Goal: Task Accomplishment & Management: Complete application form

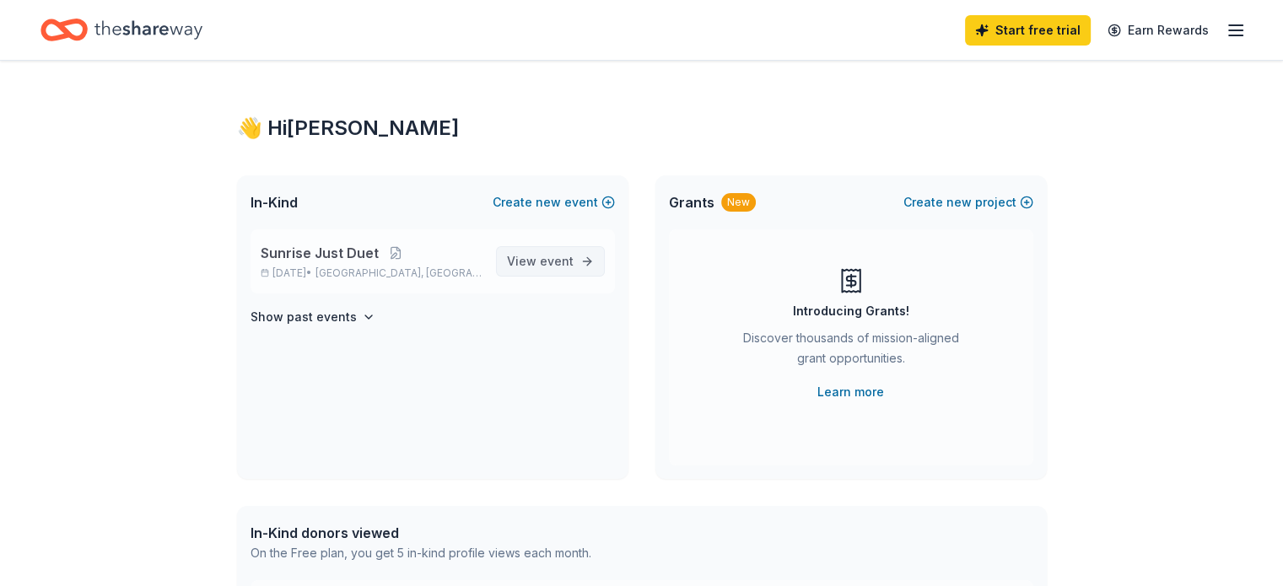
click at [547, 264] on span "event" at bounding box center [557, 261] width 34 height 14
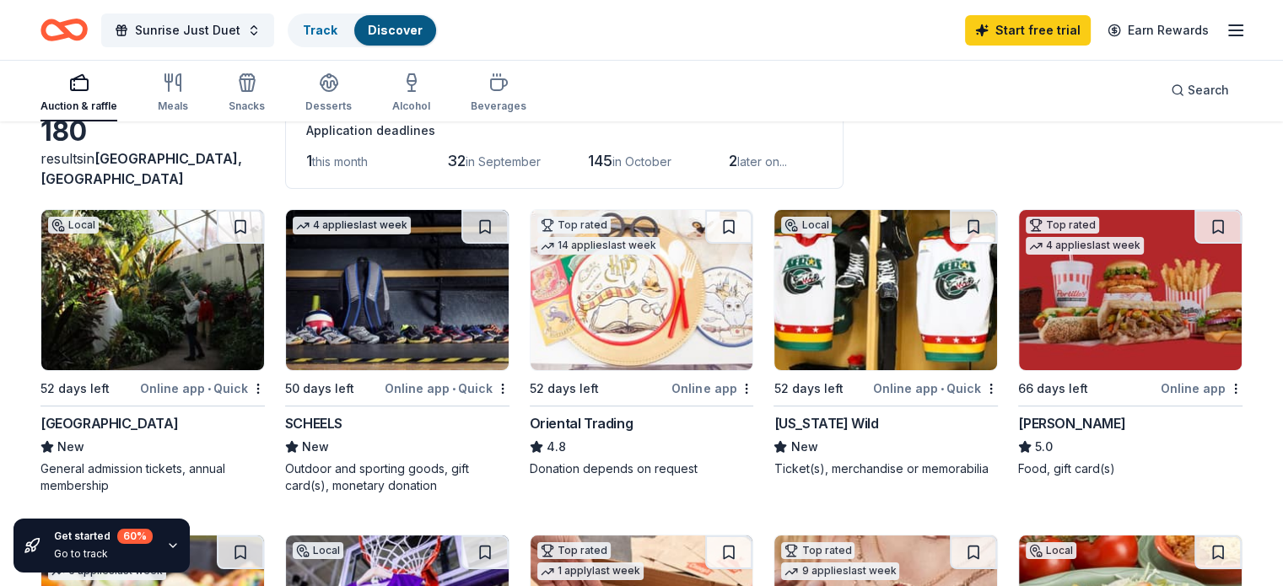
scroll to position [169, 0]
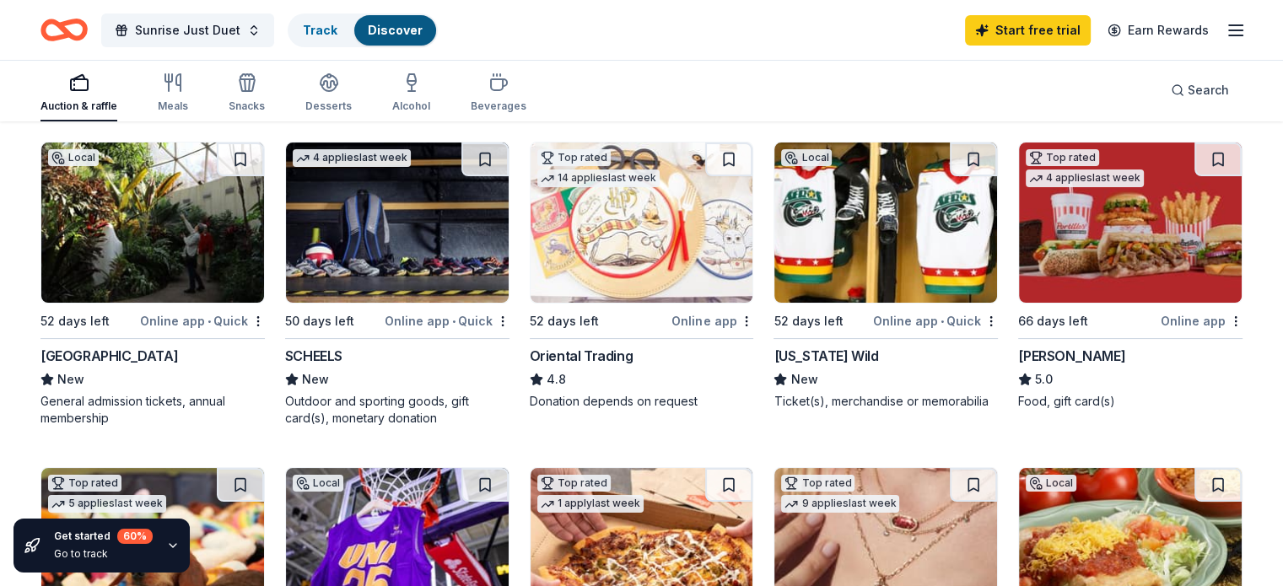
click at [337, 352] on div "SCHEELS" at bounding box center [313, 356] width 57 height 20
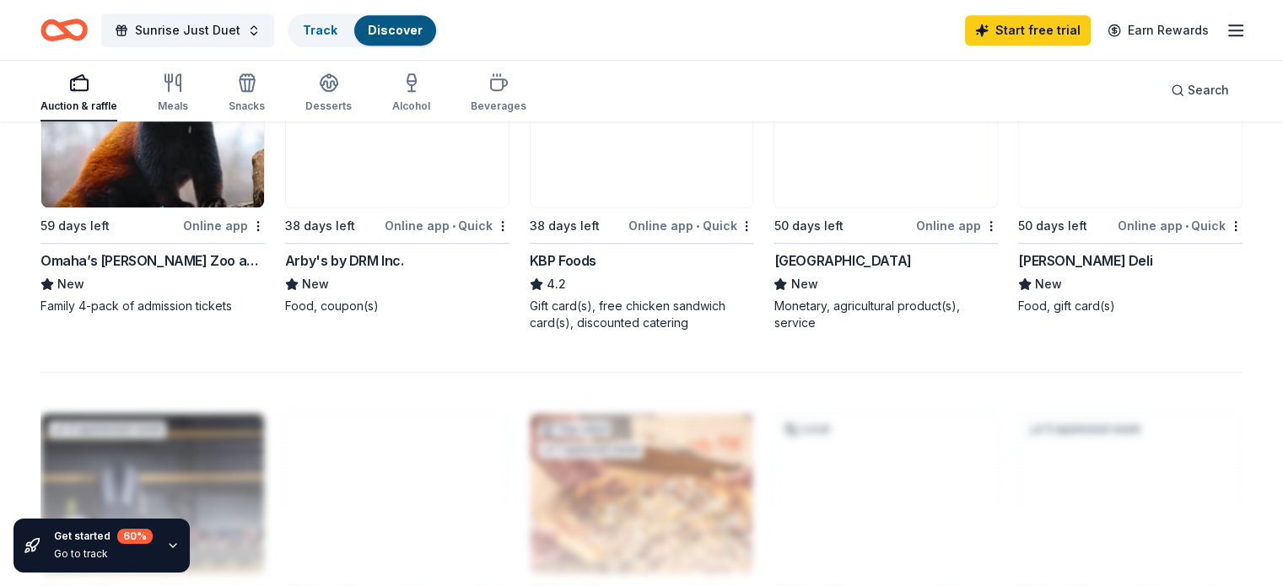
scroll to position [1096, 0]
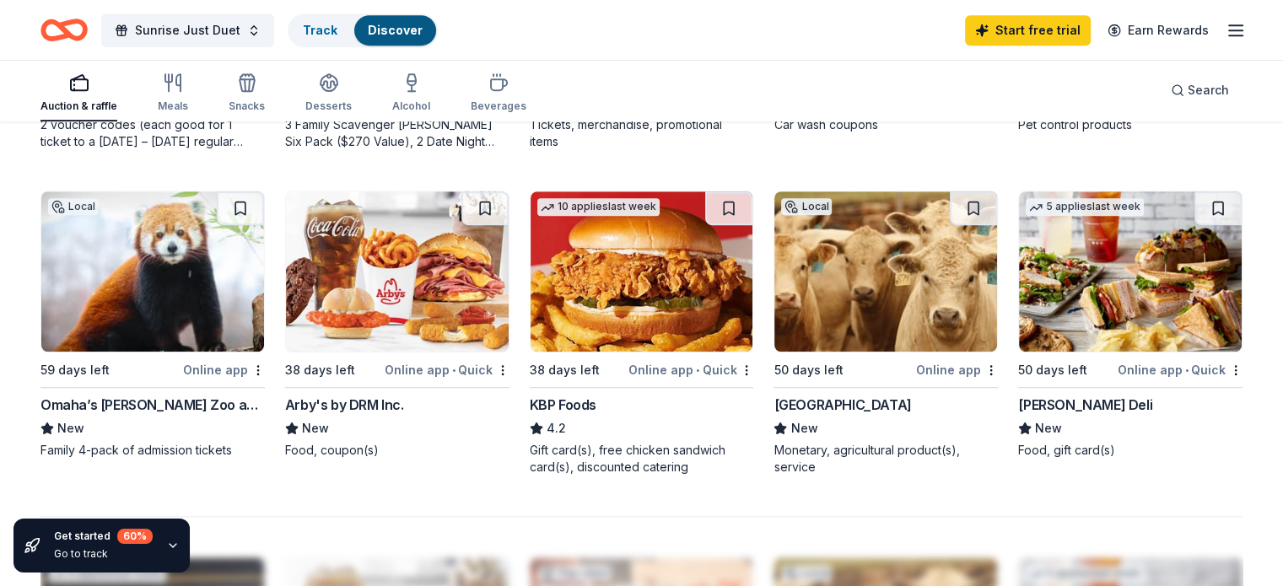
click at [118, 320] on img at bounding box center [152, 271] width 223 height 160
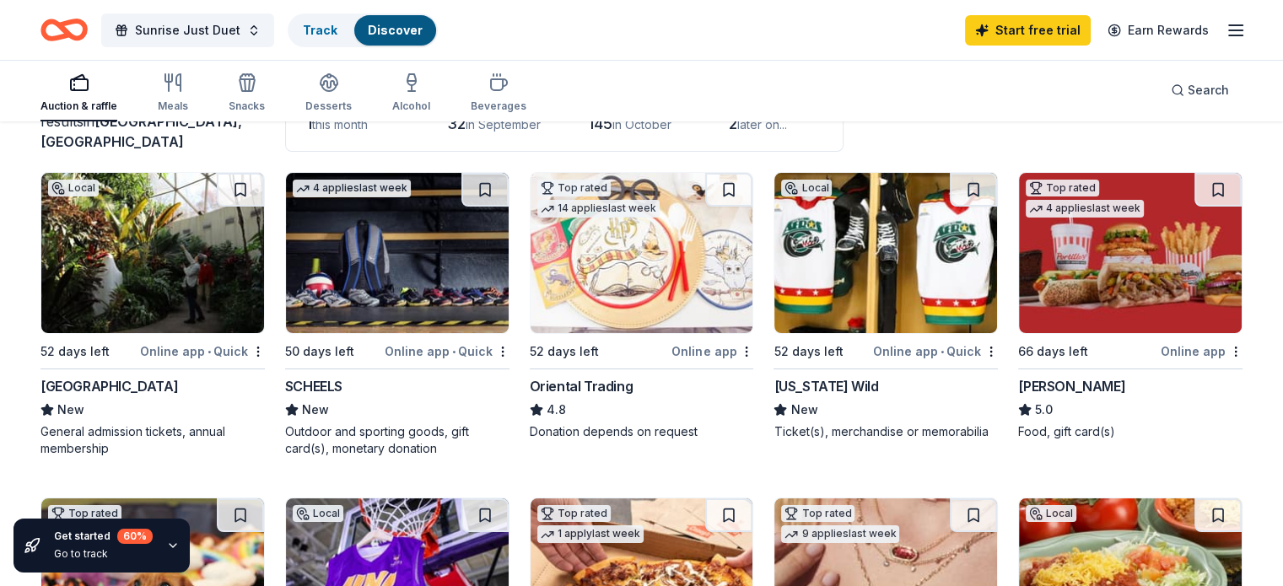
scroll to position [169, 0]
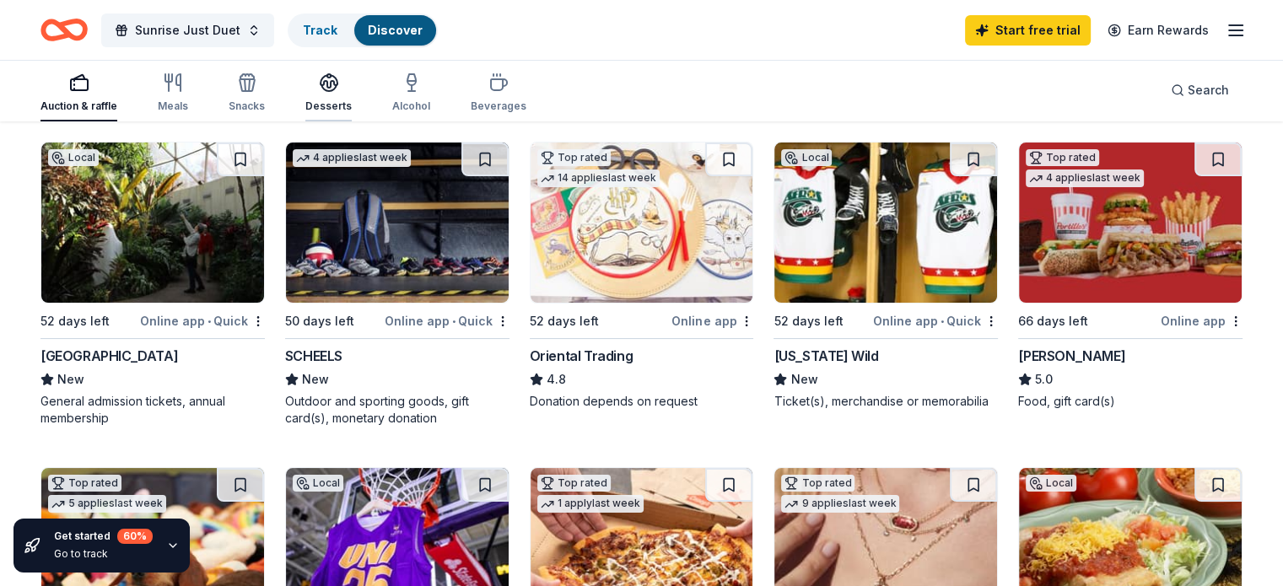
click at [346, 102] on div "Desserts" at bounding box center [328, 106] width 46 height 13
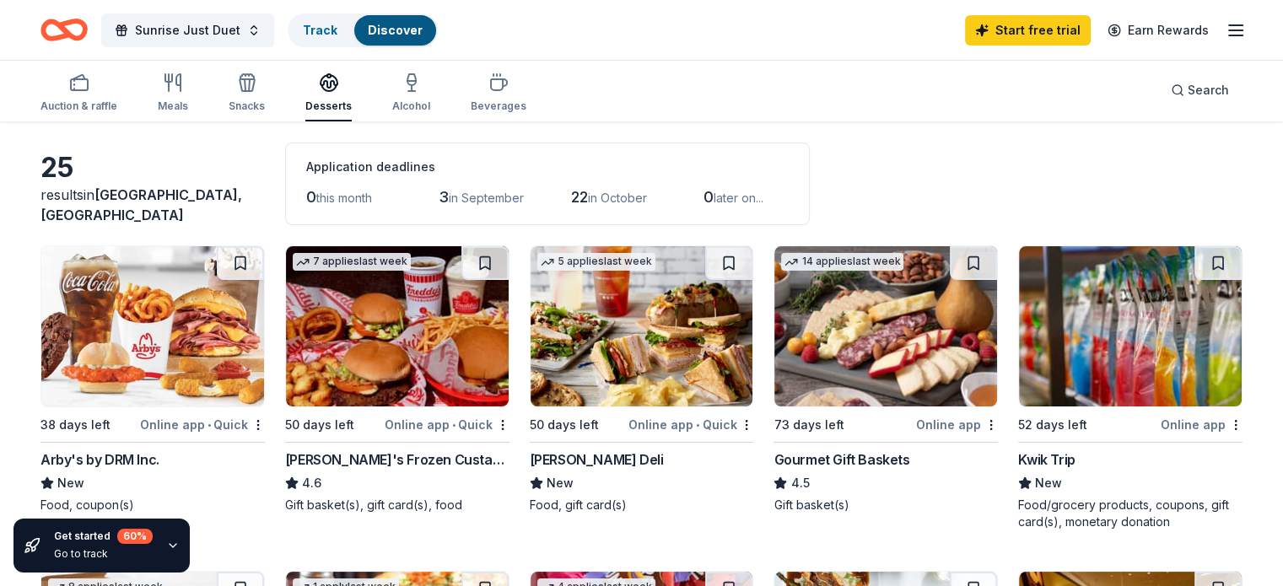
scroll to position [84, 0]
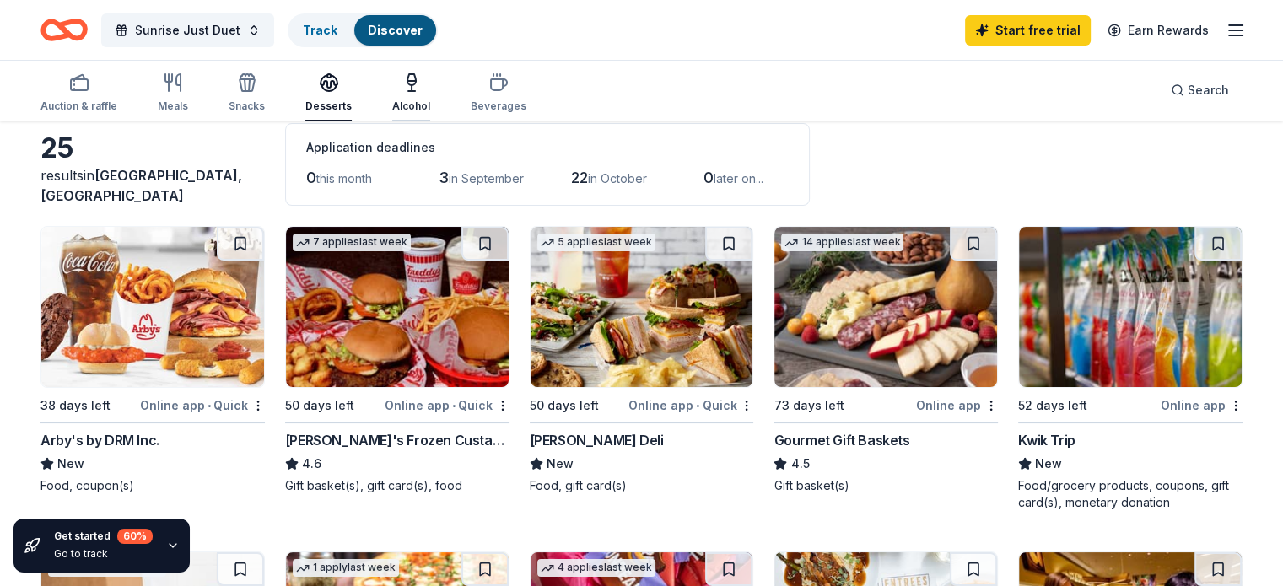
click at [430, 97] on div "Alcohol" at bounding box center [411, 93] width 38 height 40
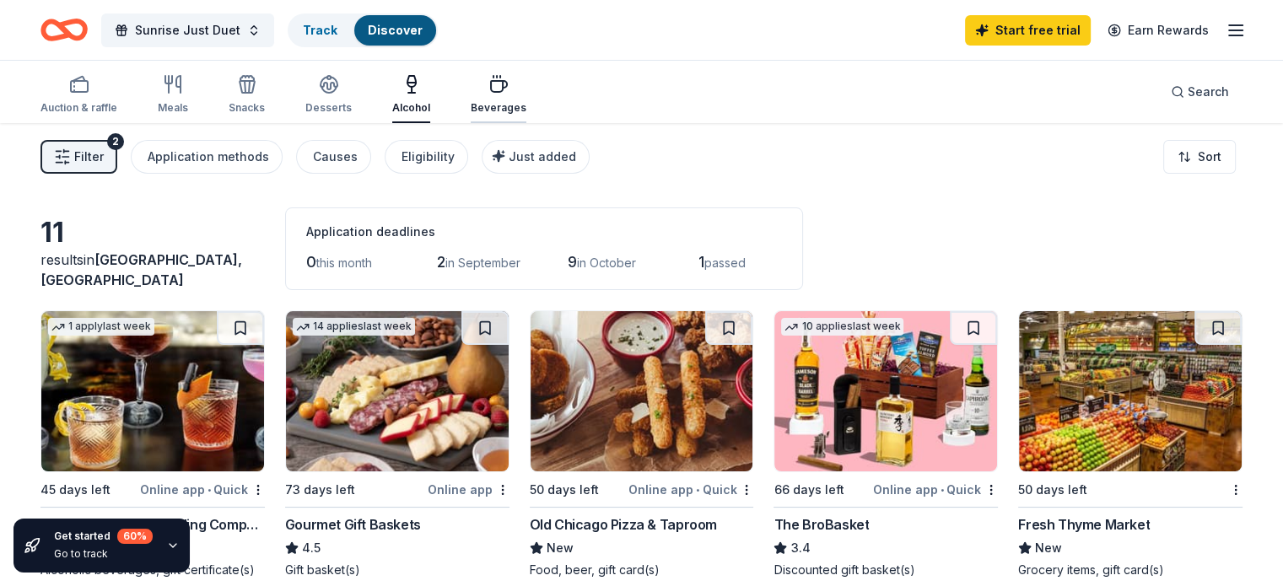
click at [508, 93] on icon "button" at bounding box center [498, 84] width 20 height 20
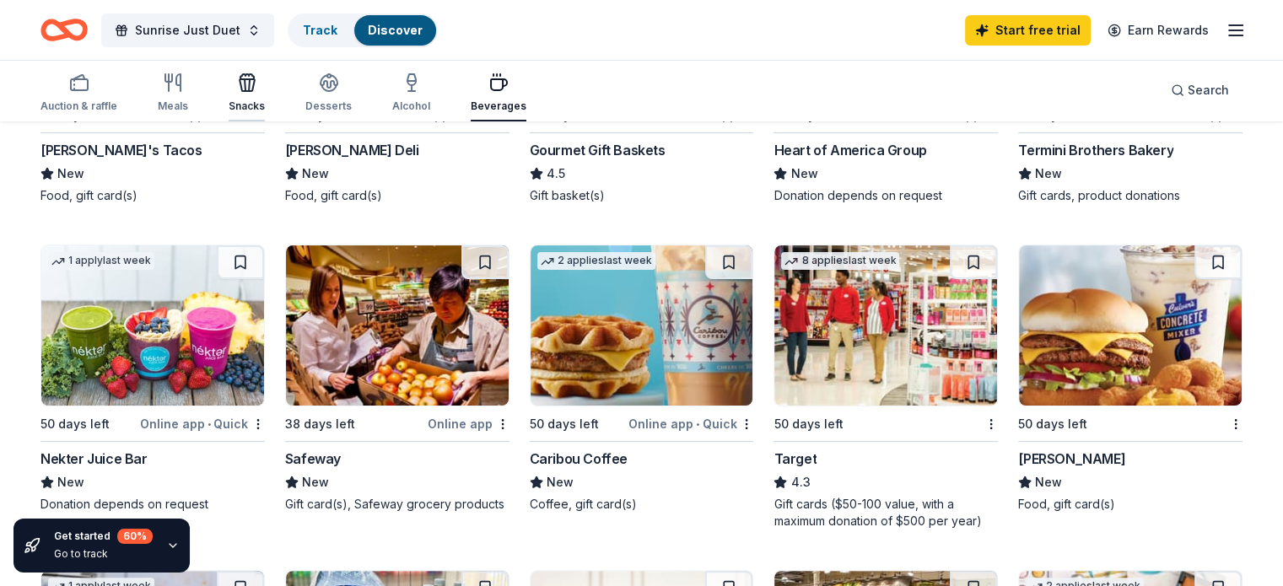
scroll to position [337, 0]
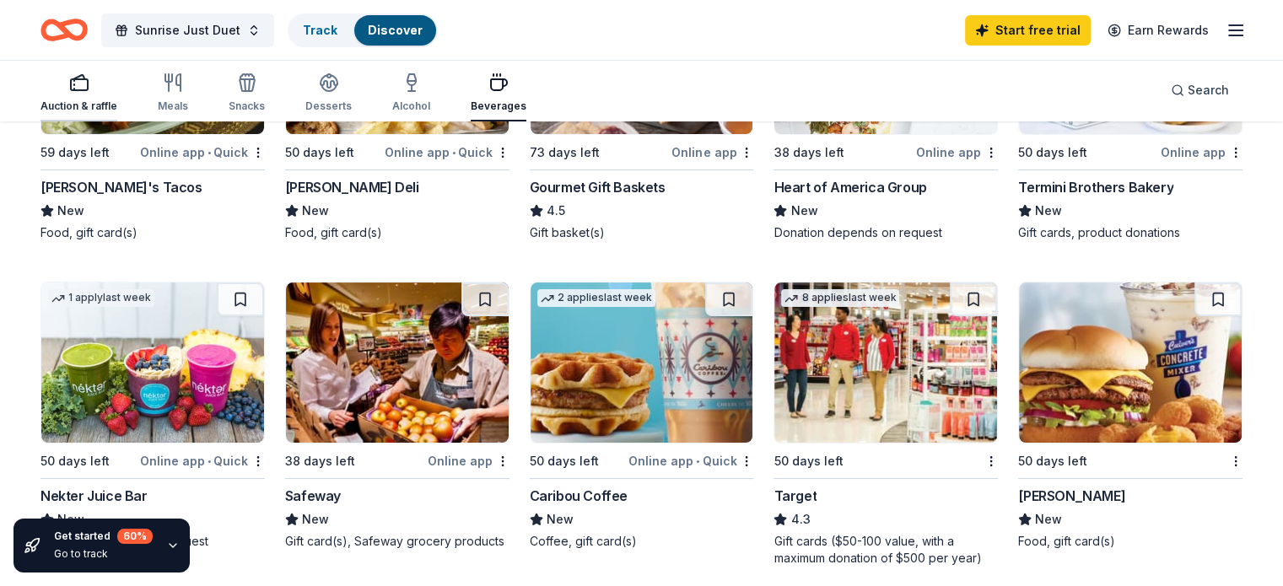
click at [116, 90] on div "button" at bounding box center [78, 83] width 77 height 20
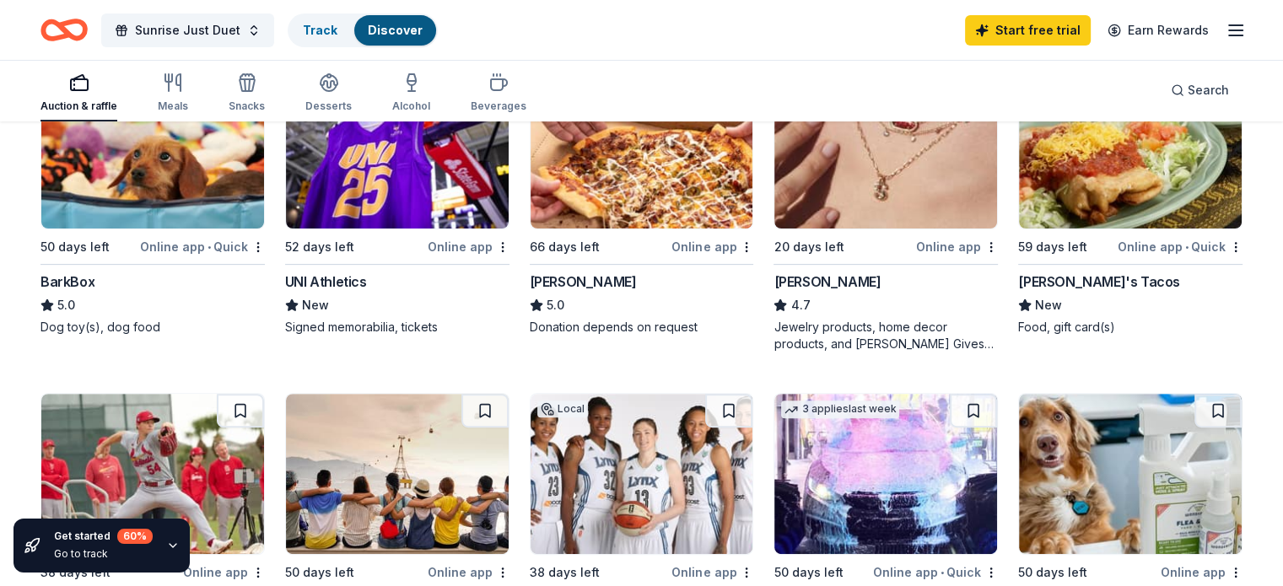
scroll to position [590, 0]
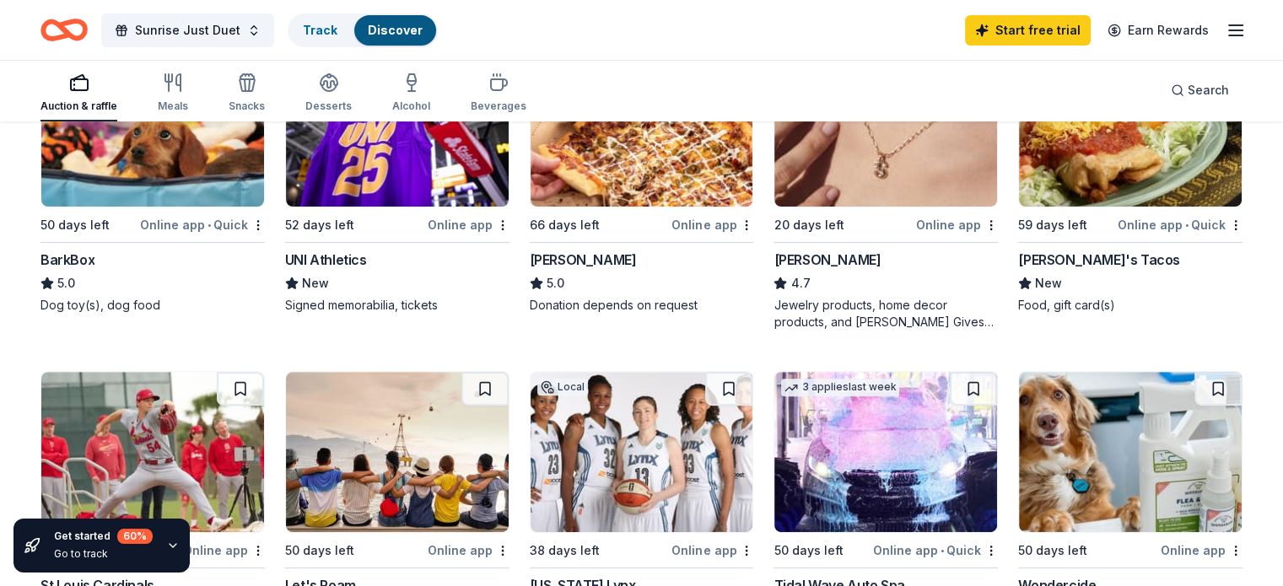
click at [802, 255] on div "[PERSON_NAME]" at bounding box center [826, 260] width 107 height 20
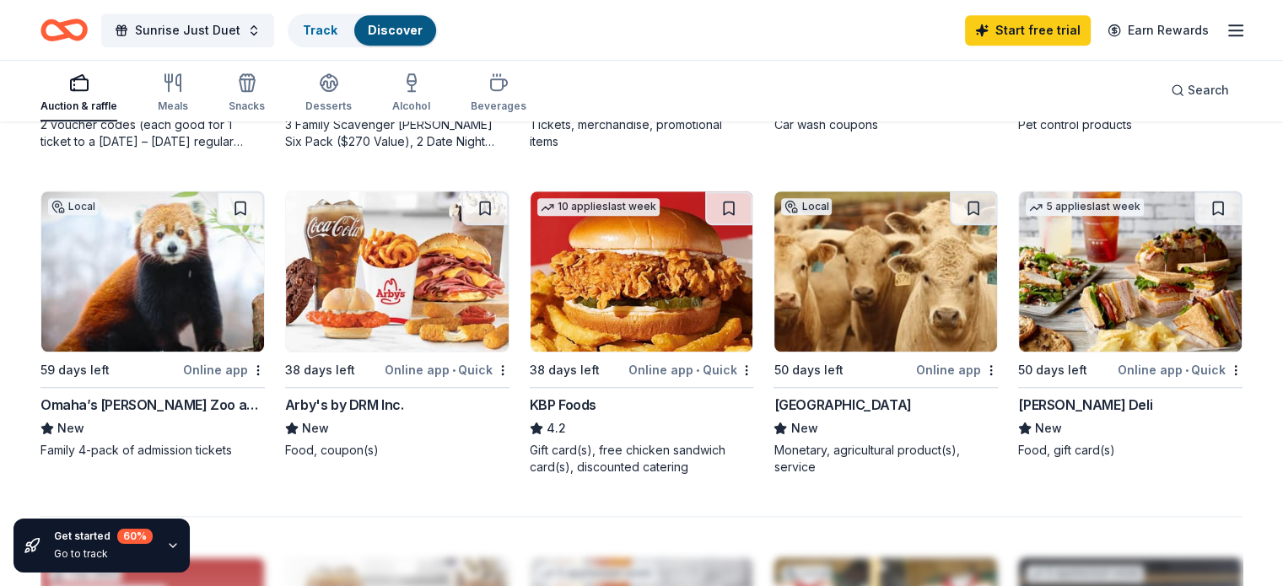
scroll to position [928, 0]
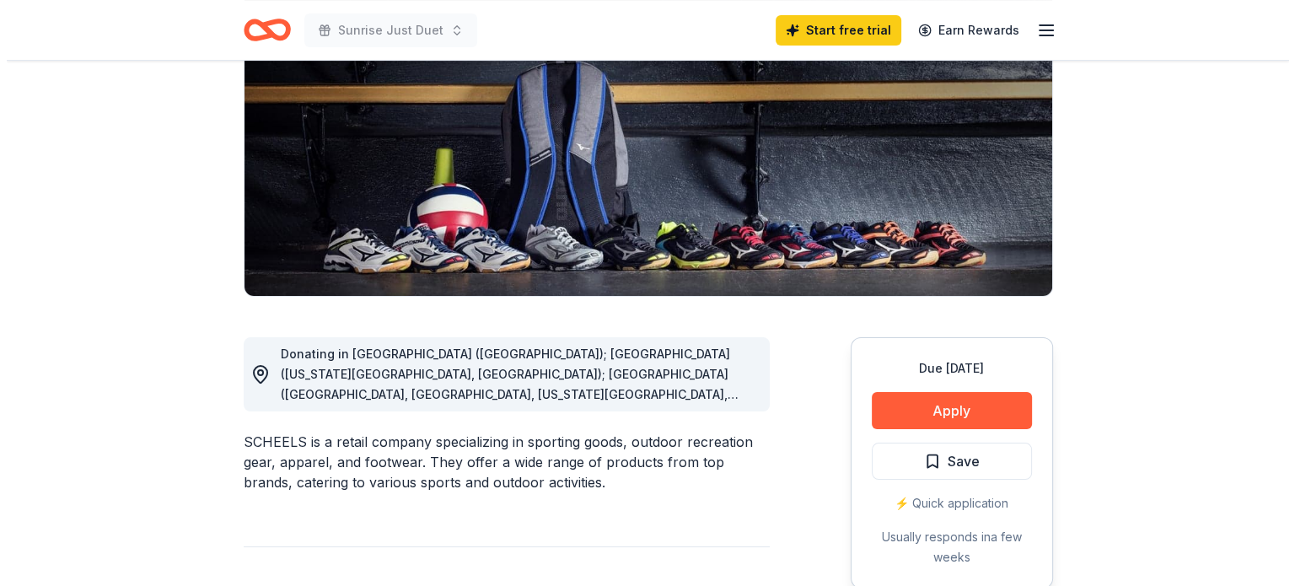
scroll to position [253, 0]
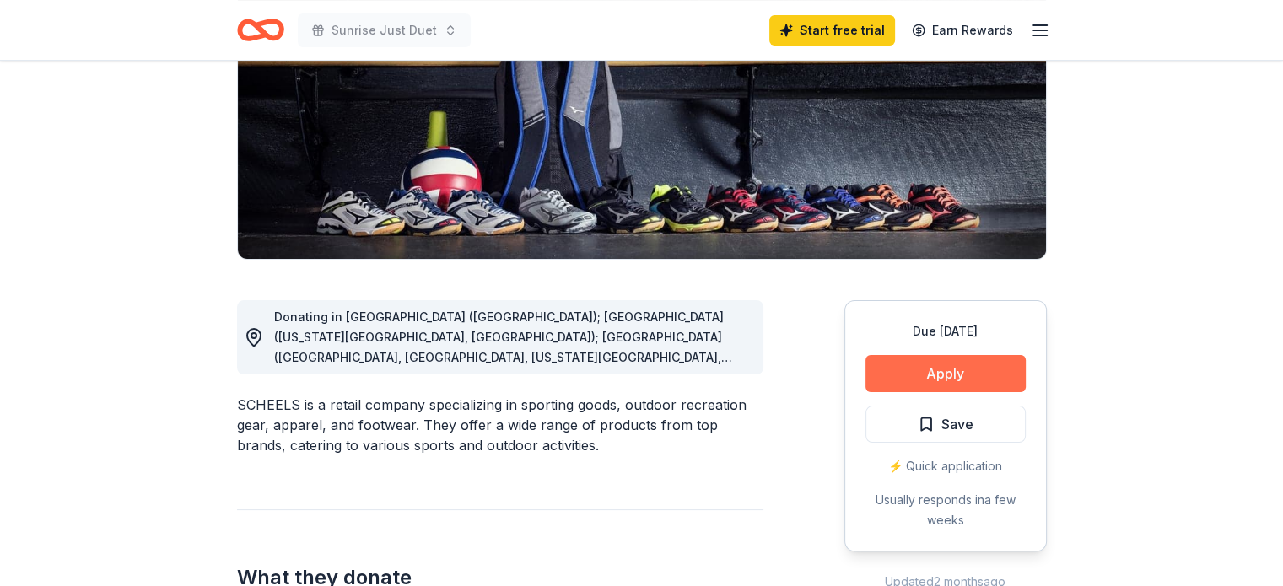
click at [951, 373] on button "Apply" at bounding box center [945, 373] width 160 height 37
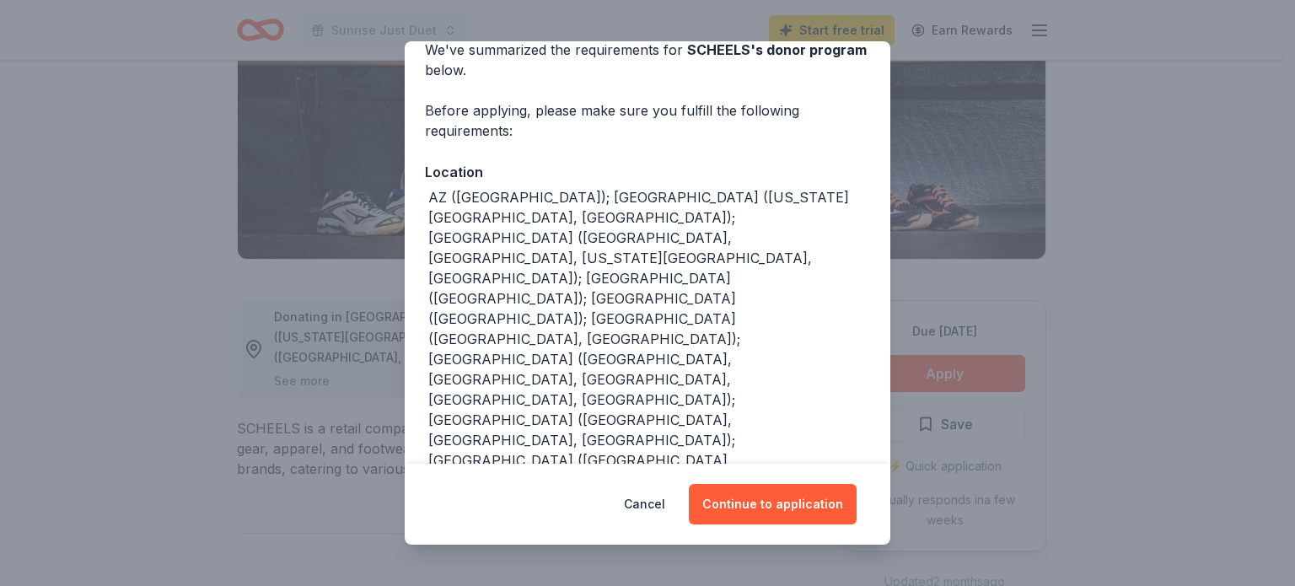
scroll to position [213, 0]
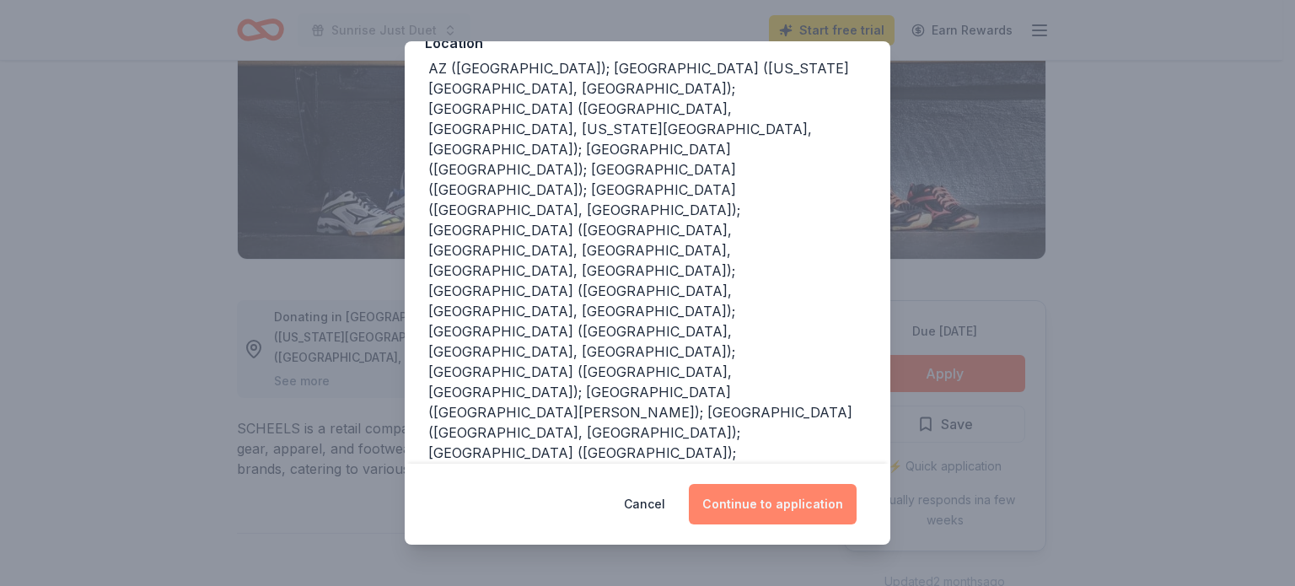
click at [772, 489] on button "Continue to application" at bounding box center [773, 504] width 168 height 40
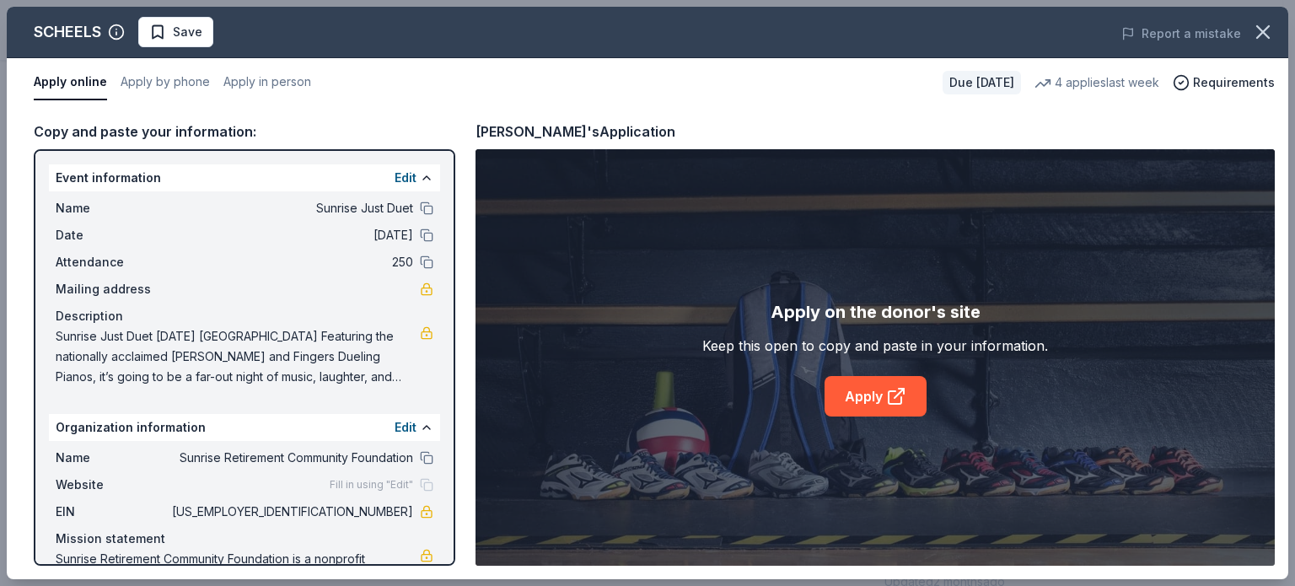
scroll to position [64, 0]
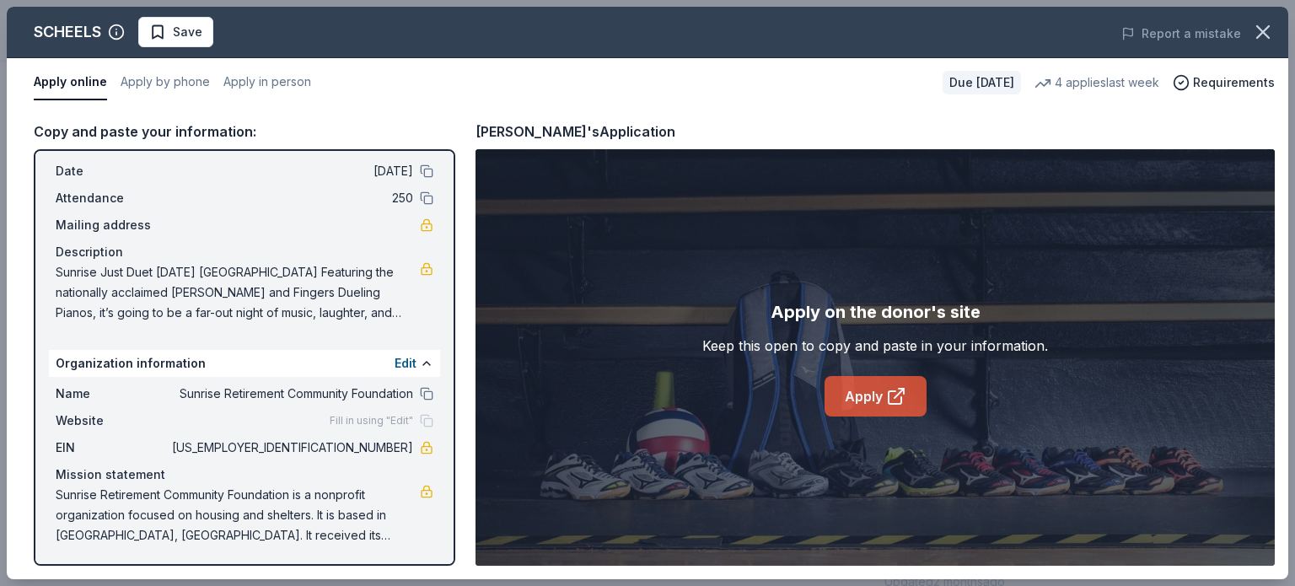
click at [878, 401] on link "Apply" at bounding box center [876, 396] width 102 height 40
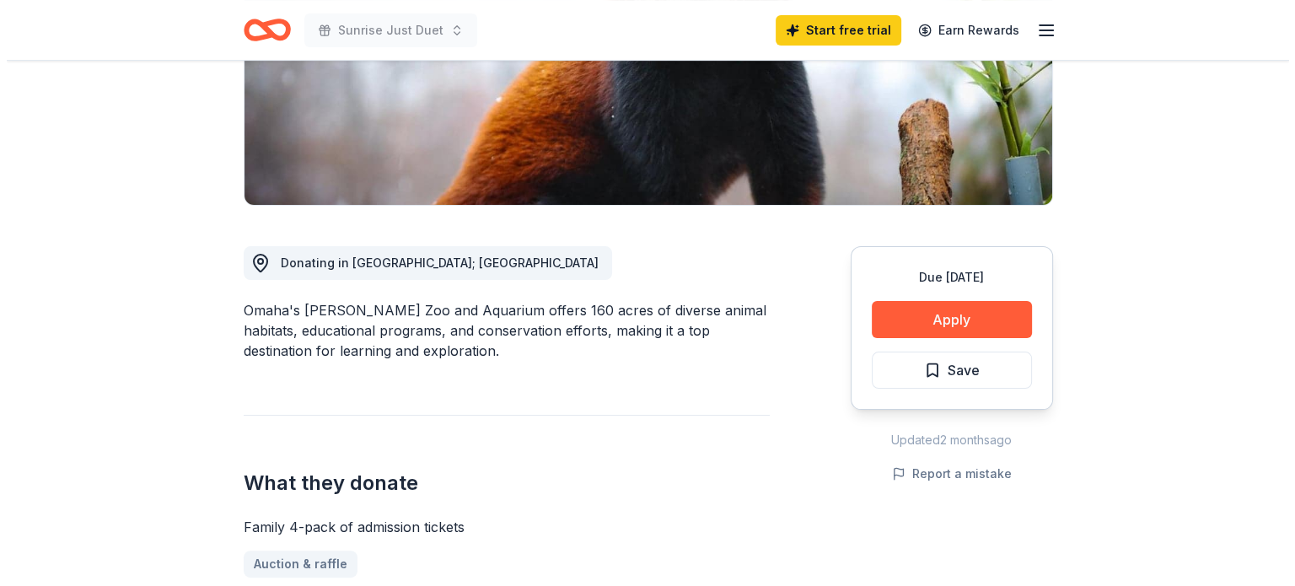
scroll to position [337, 0]
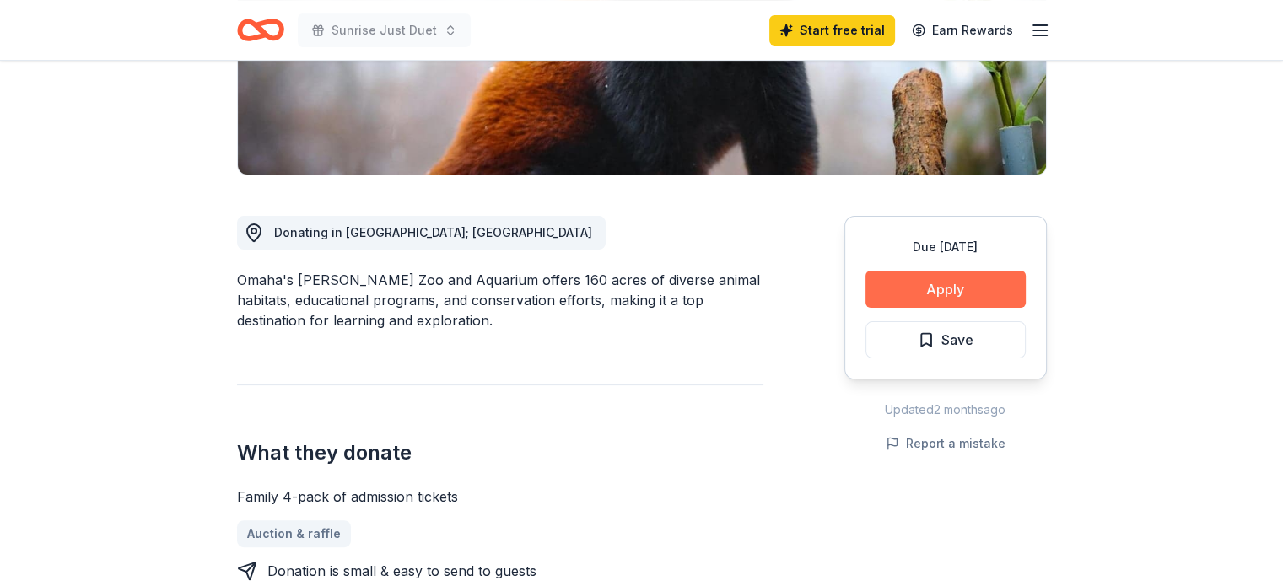
click at [933, 289] on button "Apply" at bounding box center [945, 289] width 160 height 37
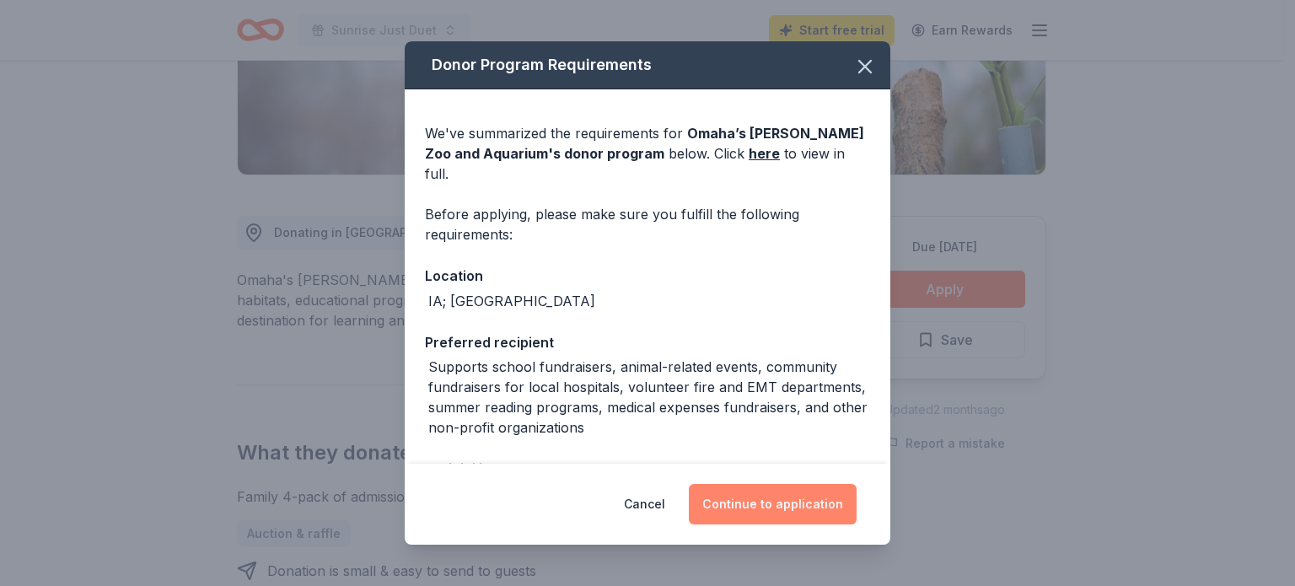
click at [781, 502] on button "Continue to application" at bounding box center [773, 504] width 168 height 40
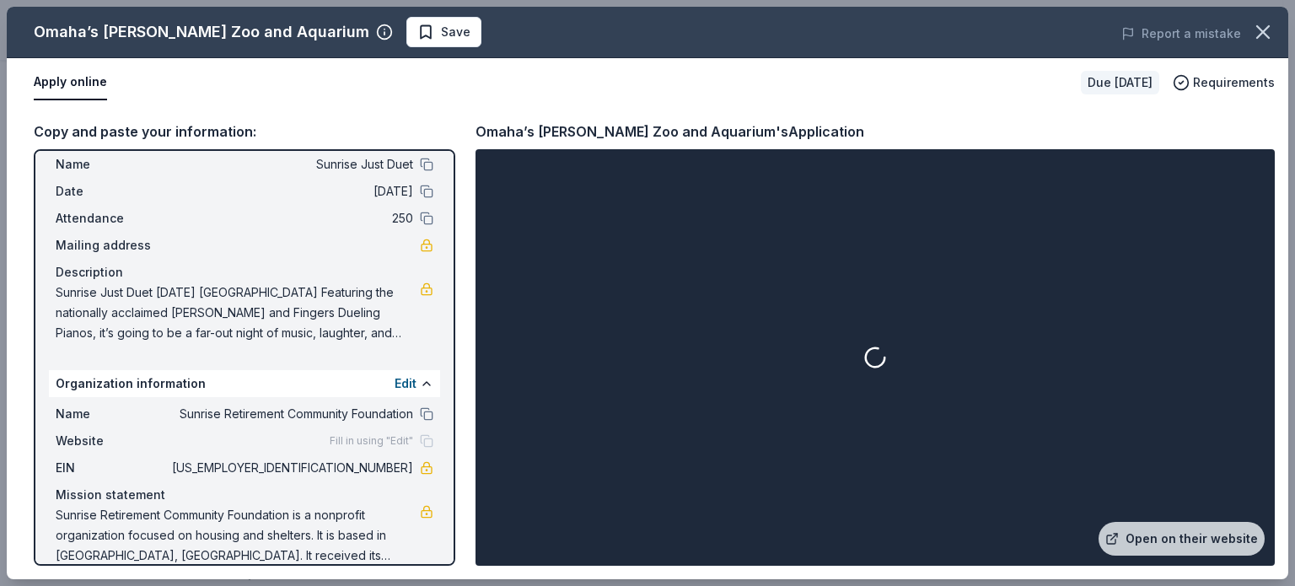
scroll to position [64, 0]
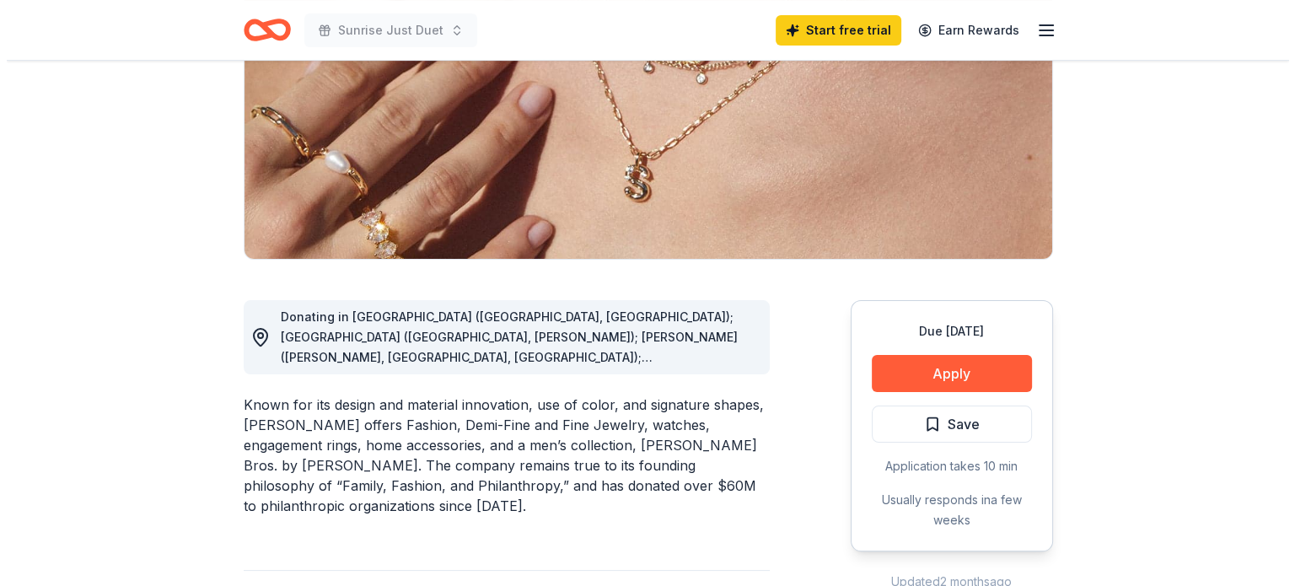
scroll to position [337, 0]
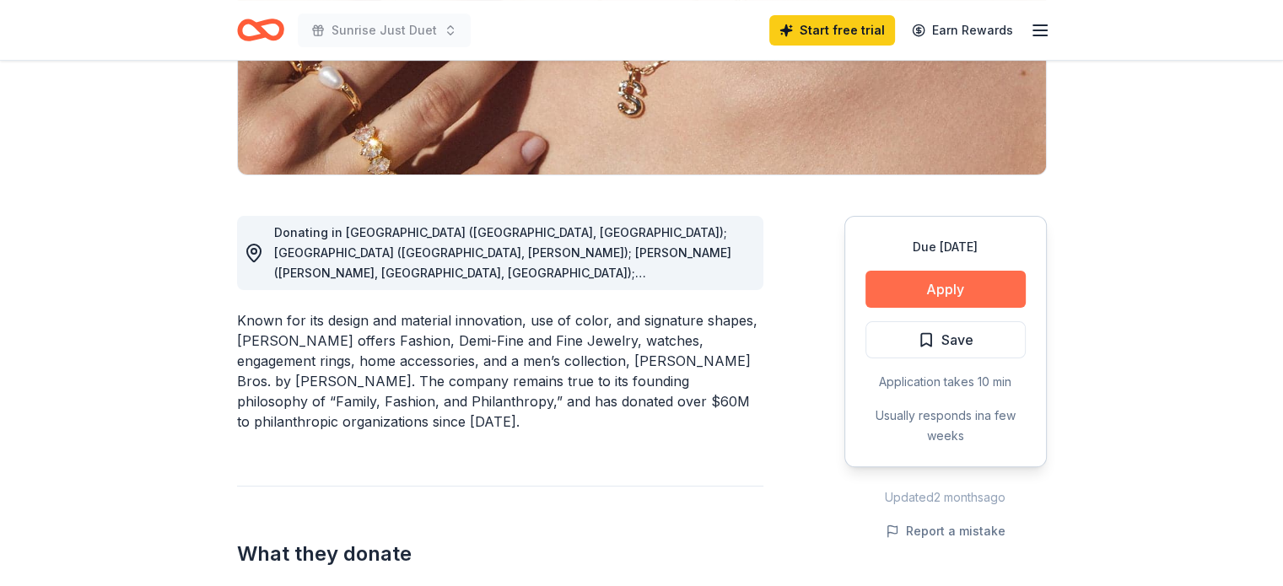
click at [911, 300] on button "Apply" at bounding box center [945, 289] width 160 height 37
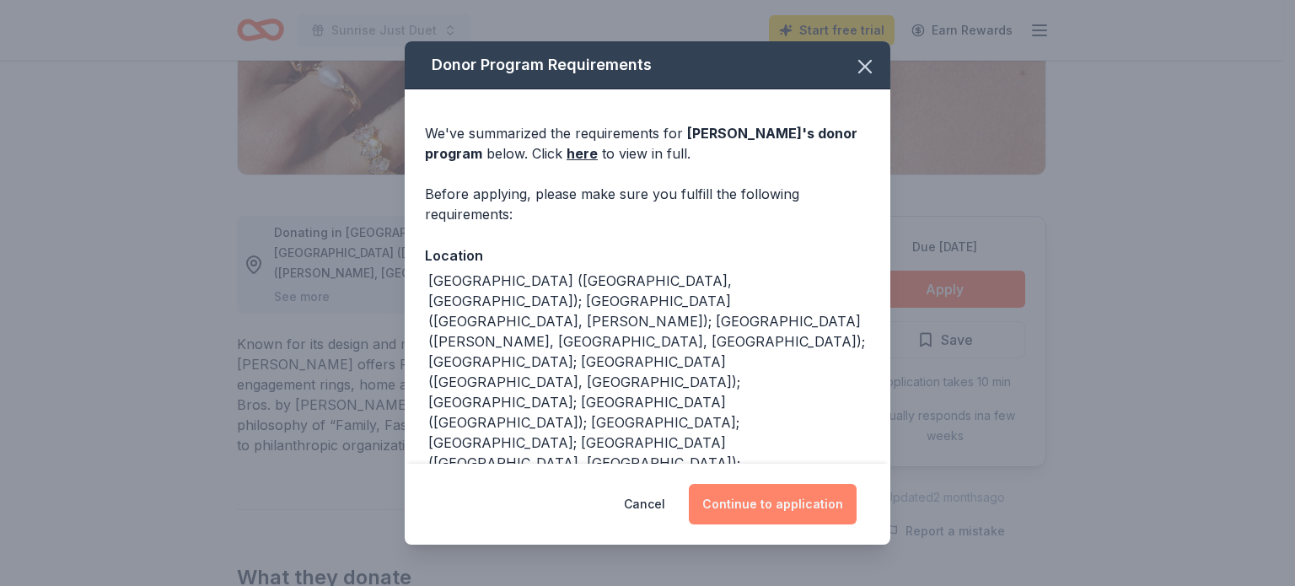
click at [743, 494] on button "Continue to application" at bounding box center [773, 504] width 168 height 40
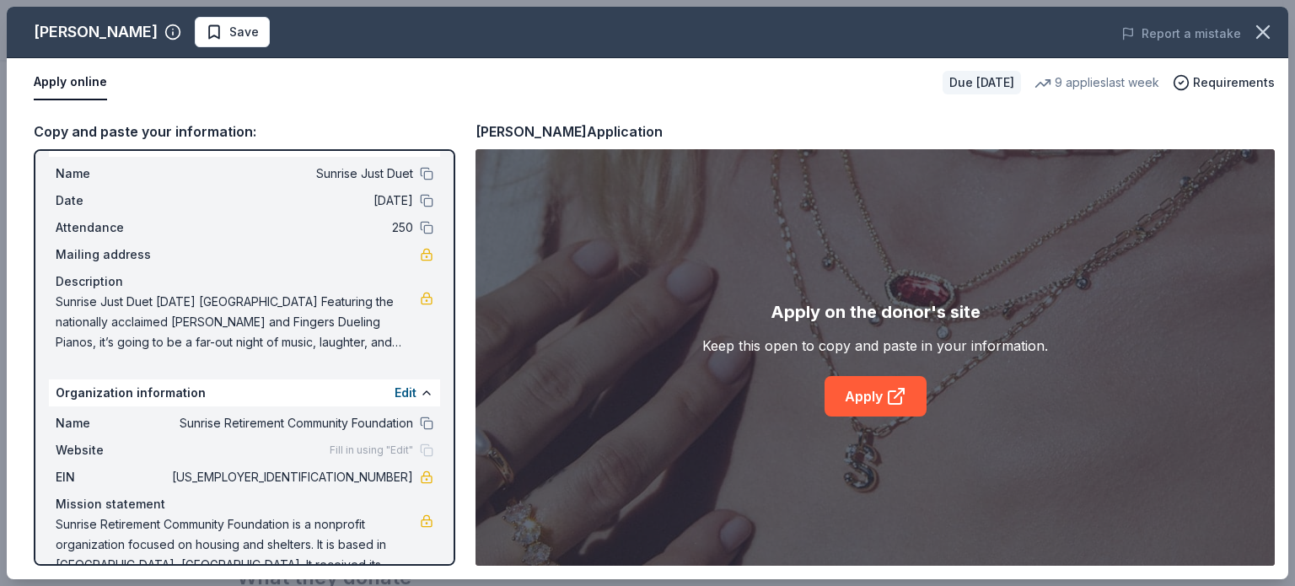
scroll to position [64, 0]
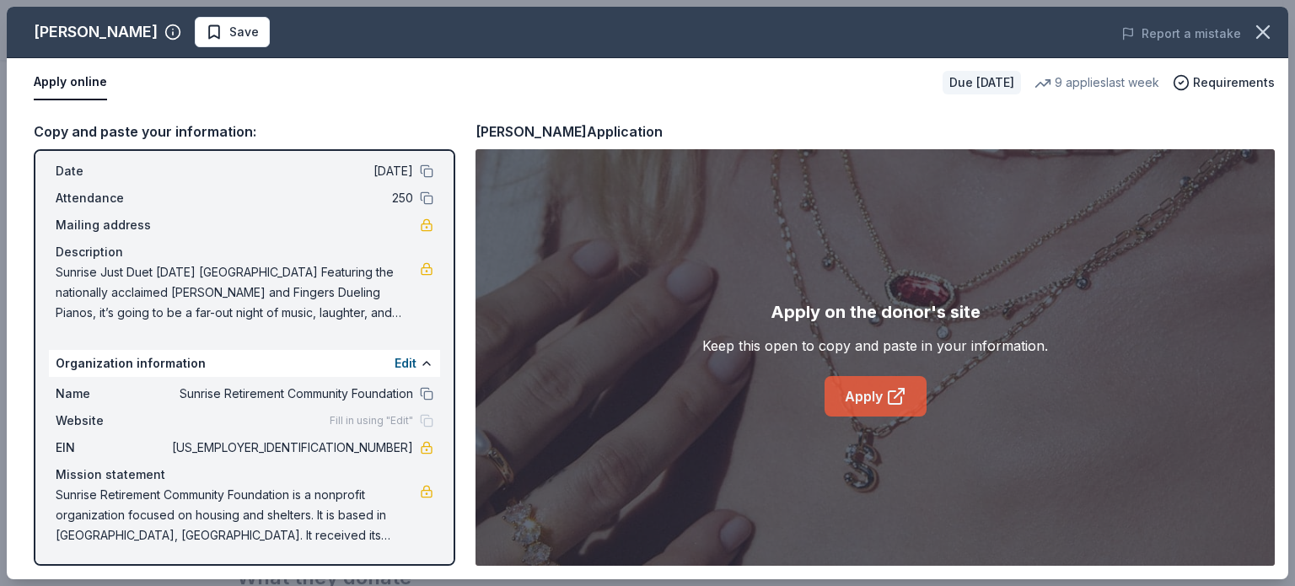
click at [884, 389] on link "Apply" at bounding box center [876, 396] width 102 height 40
